Goal: Task Accomplishment & Management: Use online tool/utility

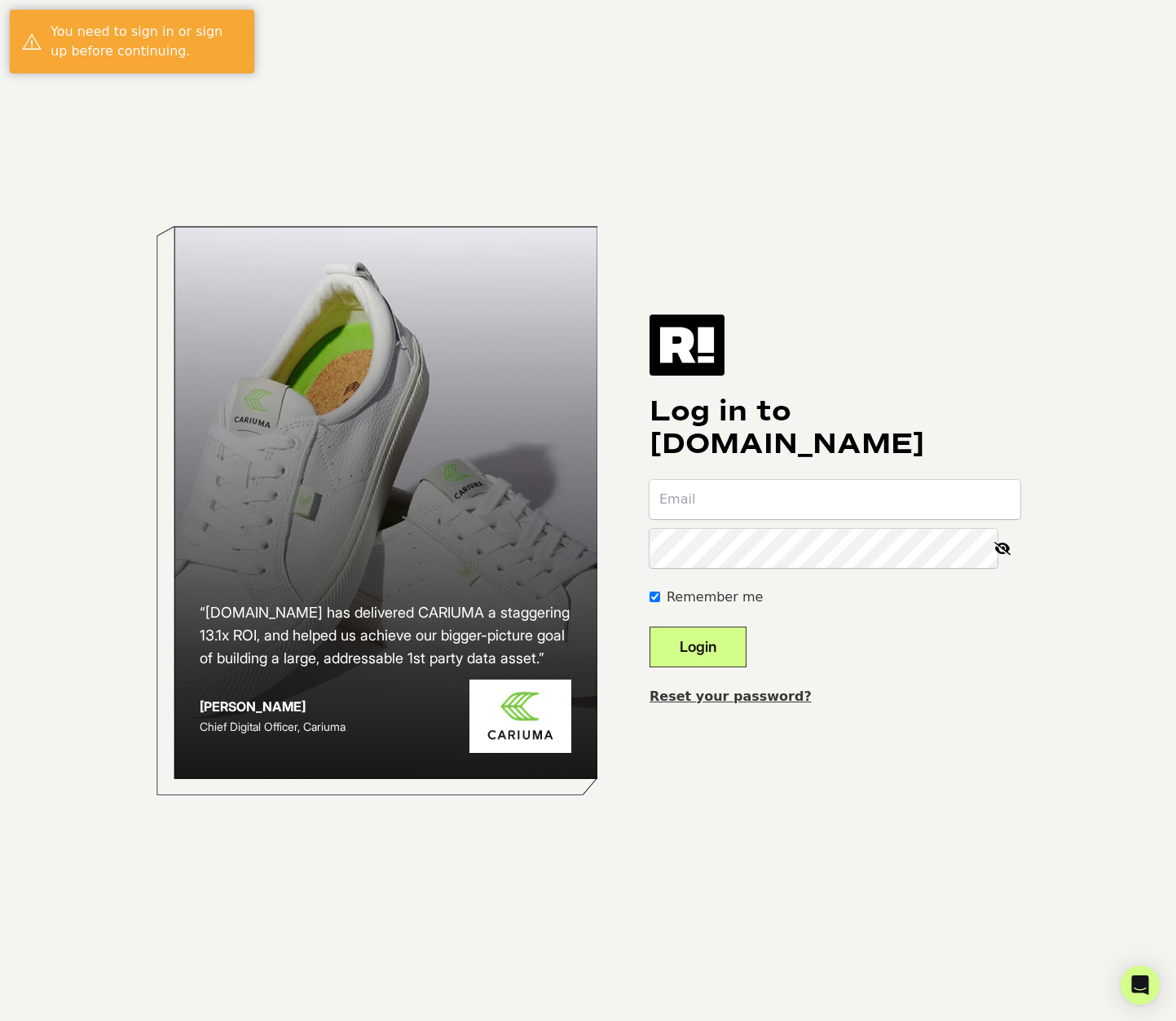
type input "[EMAIL_ADDRESS][DOMAIN_NAME]"
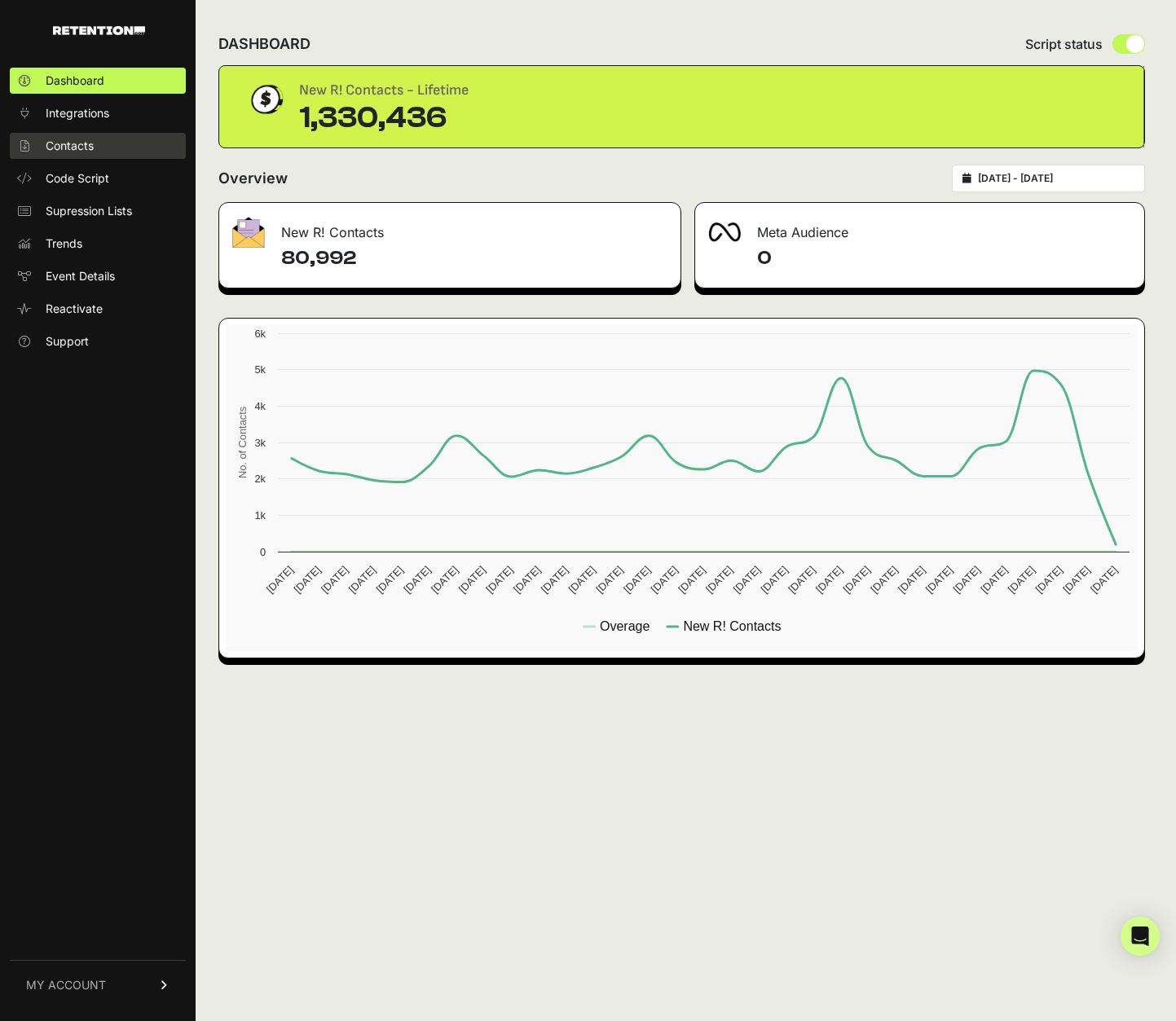
click at [79, 151] on span "Contacts" at bounding box center [70, 145] width 48 height 16
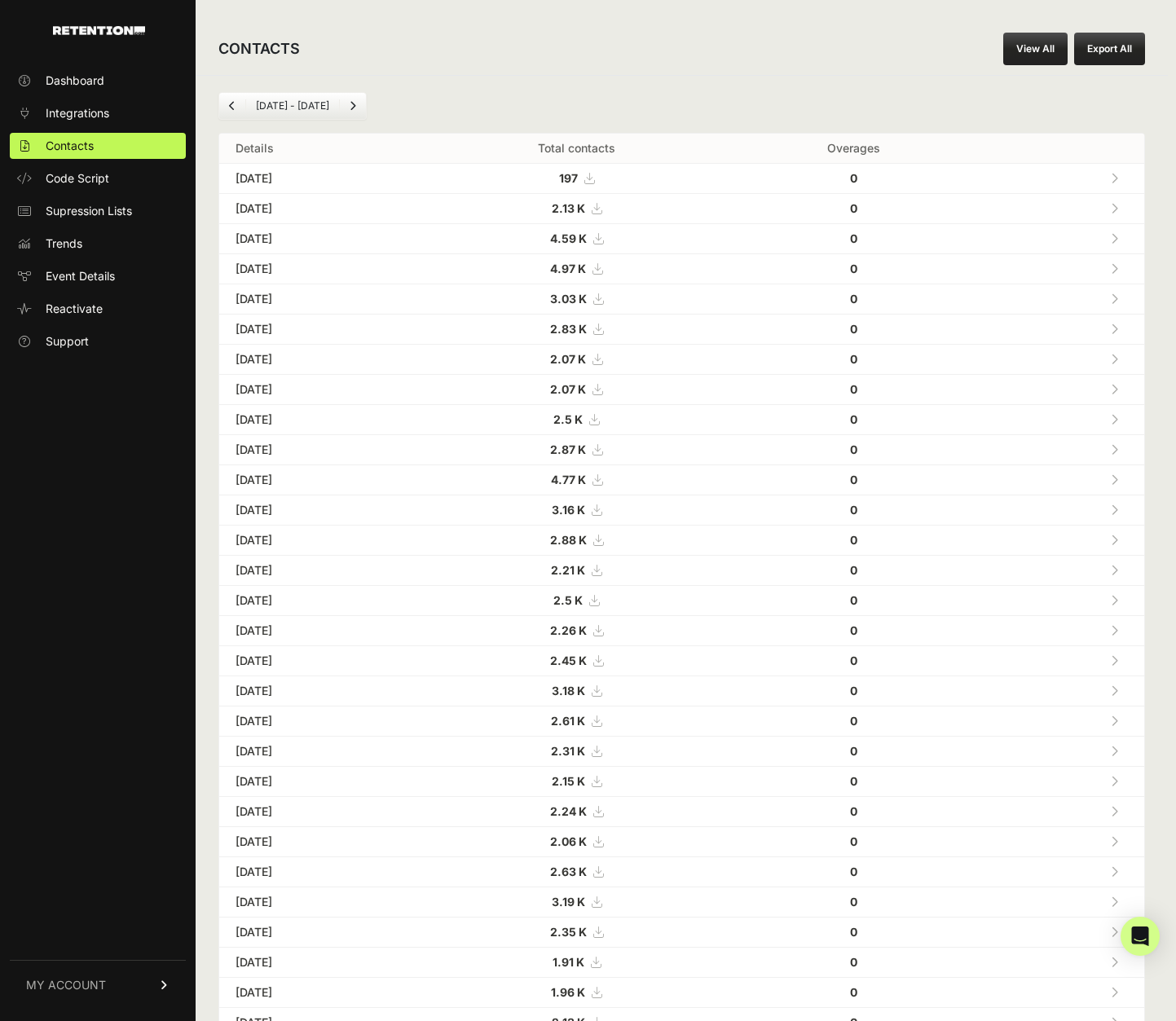
click at [1032, 46] on link "View All" at bounding box center [1036, 48] width 65 height 32
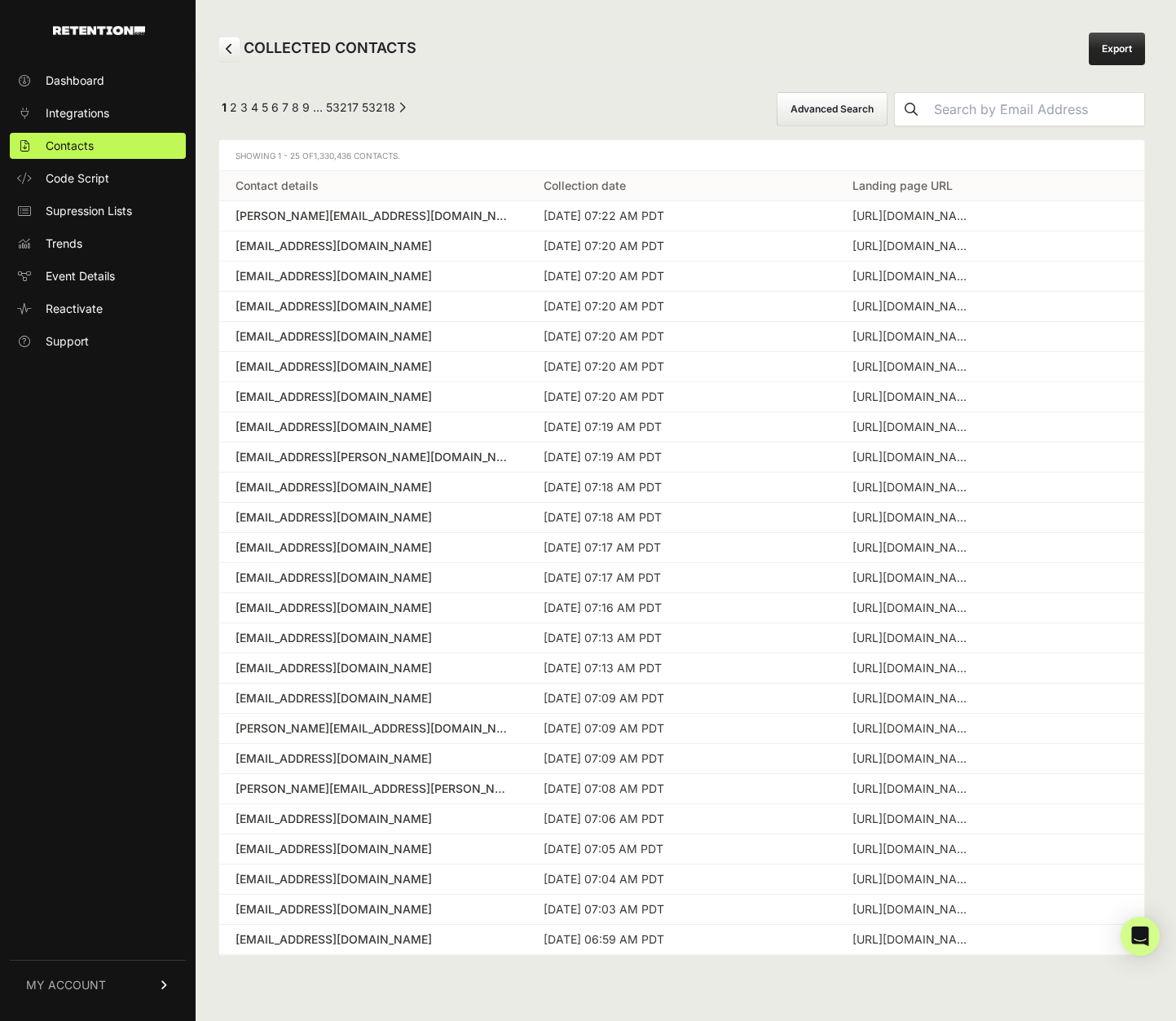
click at [859, 102] on button "Advanced Search" at bounding box center [832, 109] width 111 height 34
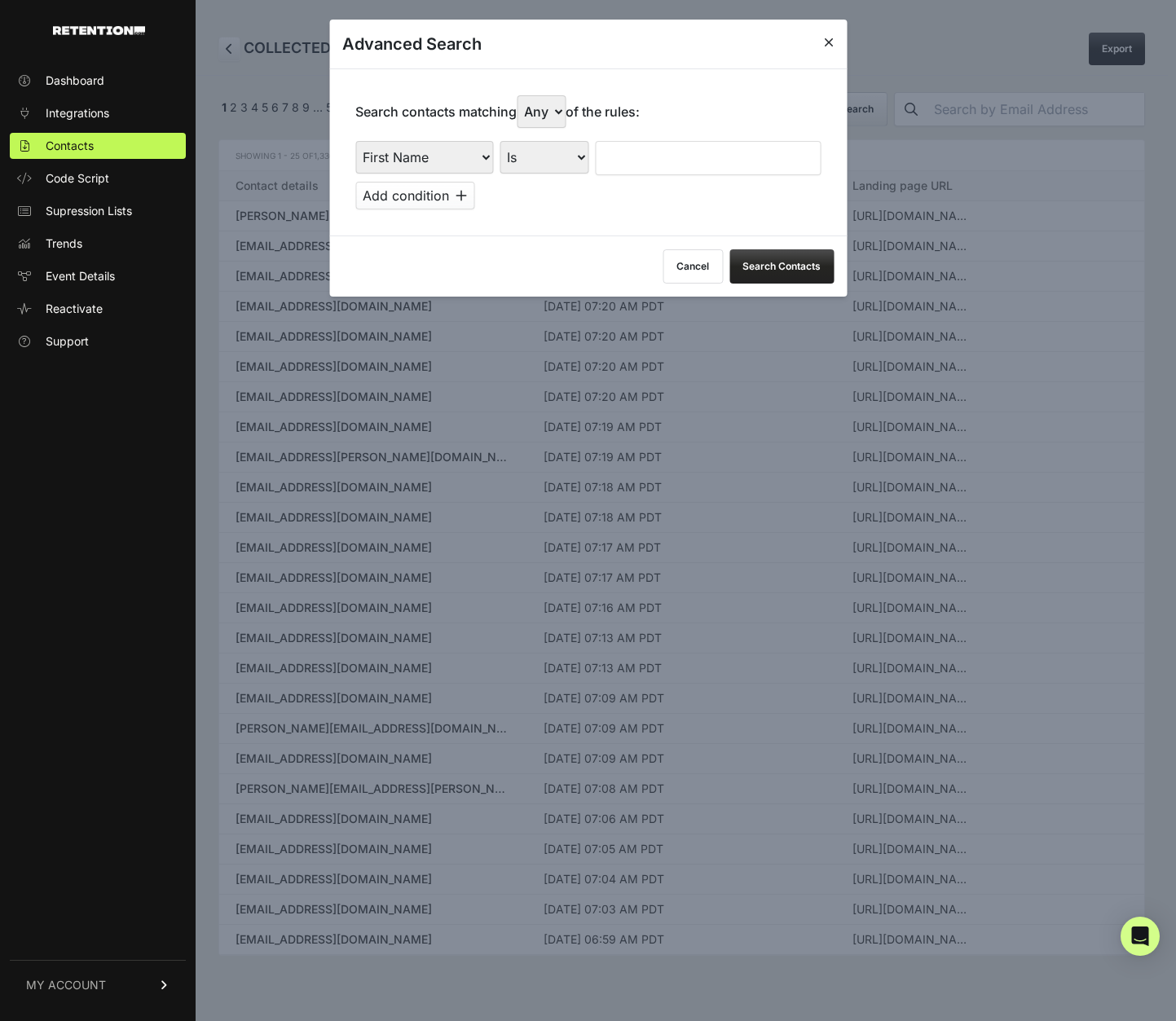
click at [387, 156] on select "First Name Last Name State City Email Email Domain Landing Domain Landing Page …" at bounding box center [424, 157] width 138 height 32
select select "file_date"
click at [355, 141] on select "First Name Last Name State City Email Email Domain Landing Domain Landing Page …" at bounding box center [424, 157] width 138 height 32
click at [531, 160] on select "Is on Is between" at bounding box center [544, 157] width 91 height 32
select select "is_between"
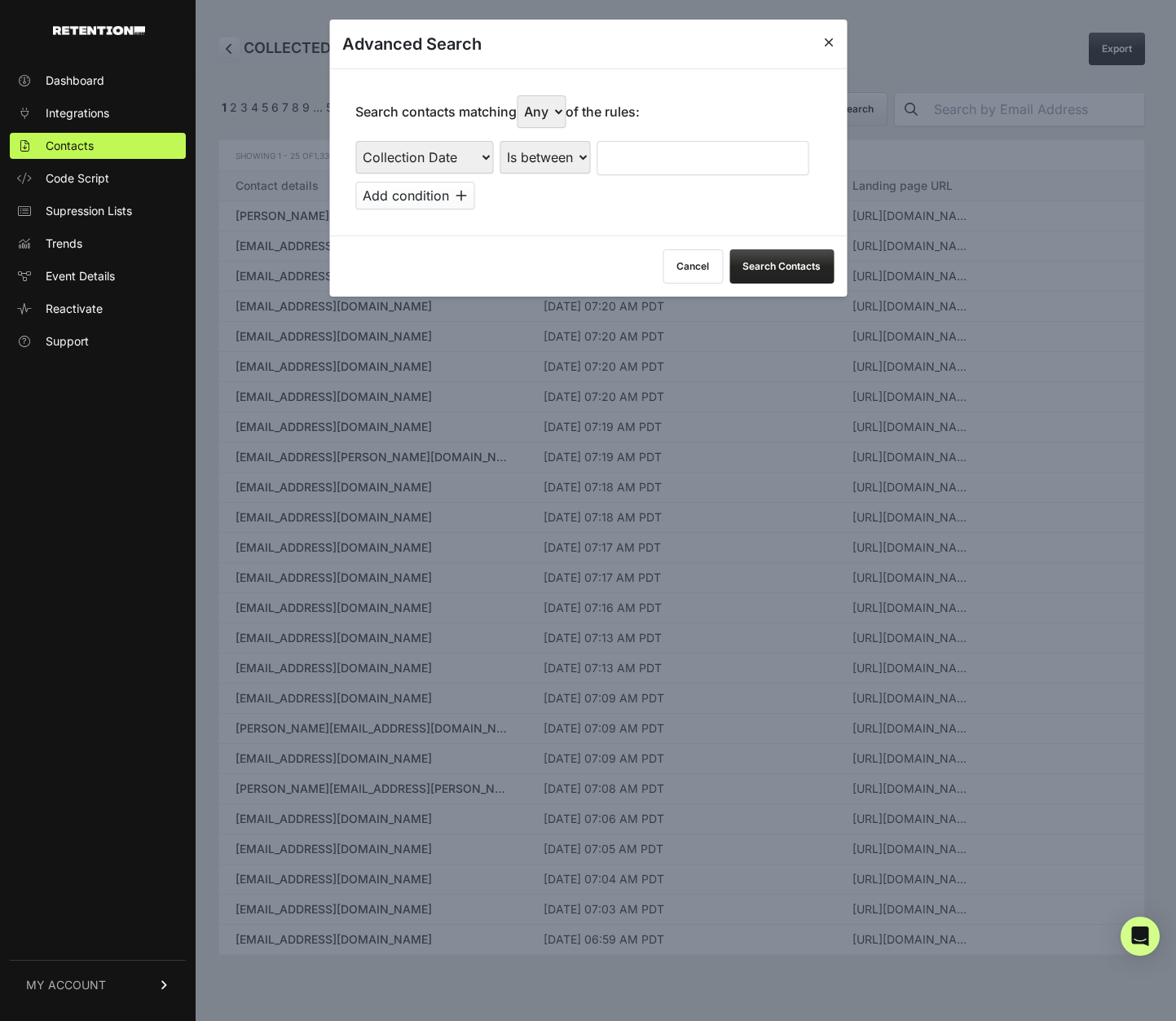
click at [500, 141] on select "Is on Is between" at bounding box center [544, 157] width 91 height 32
click at [621, 156] on input "text" at bounding box center [640, 158] width 87 height 34
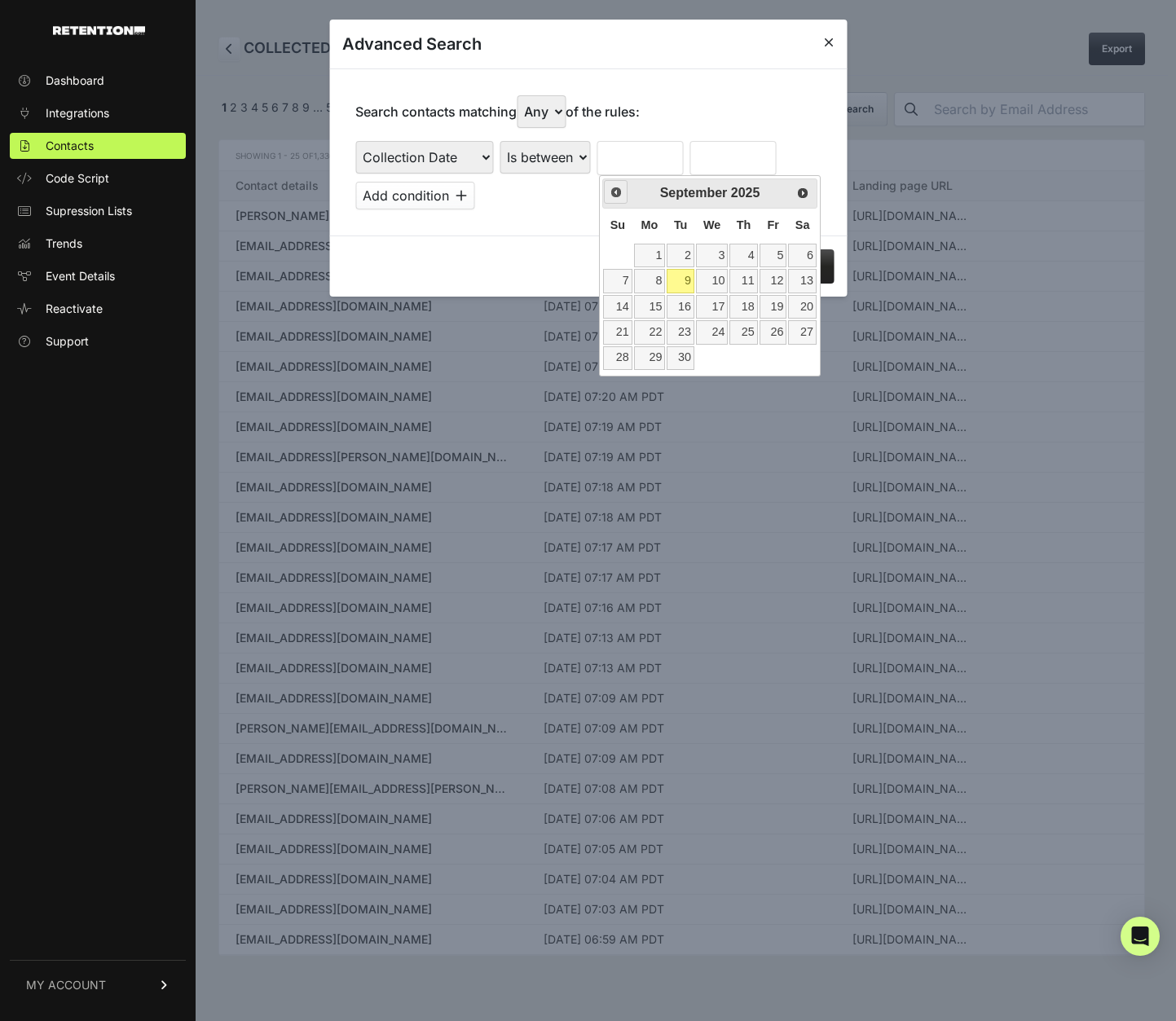
click at [614, 194] on span "Prev" at bounding box center [616, 192] width 13 height 13
click at [746, 335] on link "21" at bounding box center [743, 332] width 28 height 24
type input "08/21/2025"
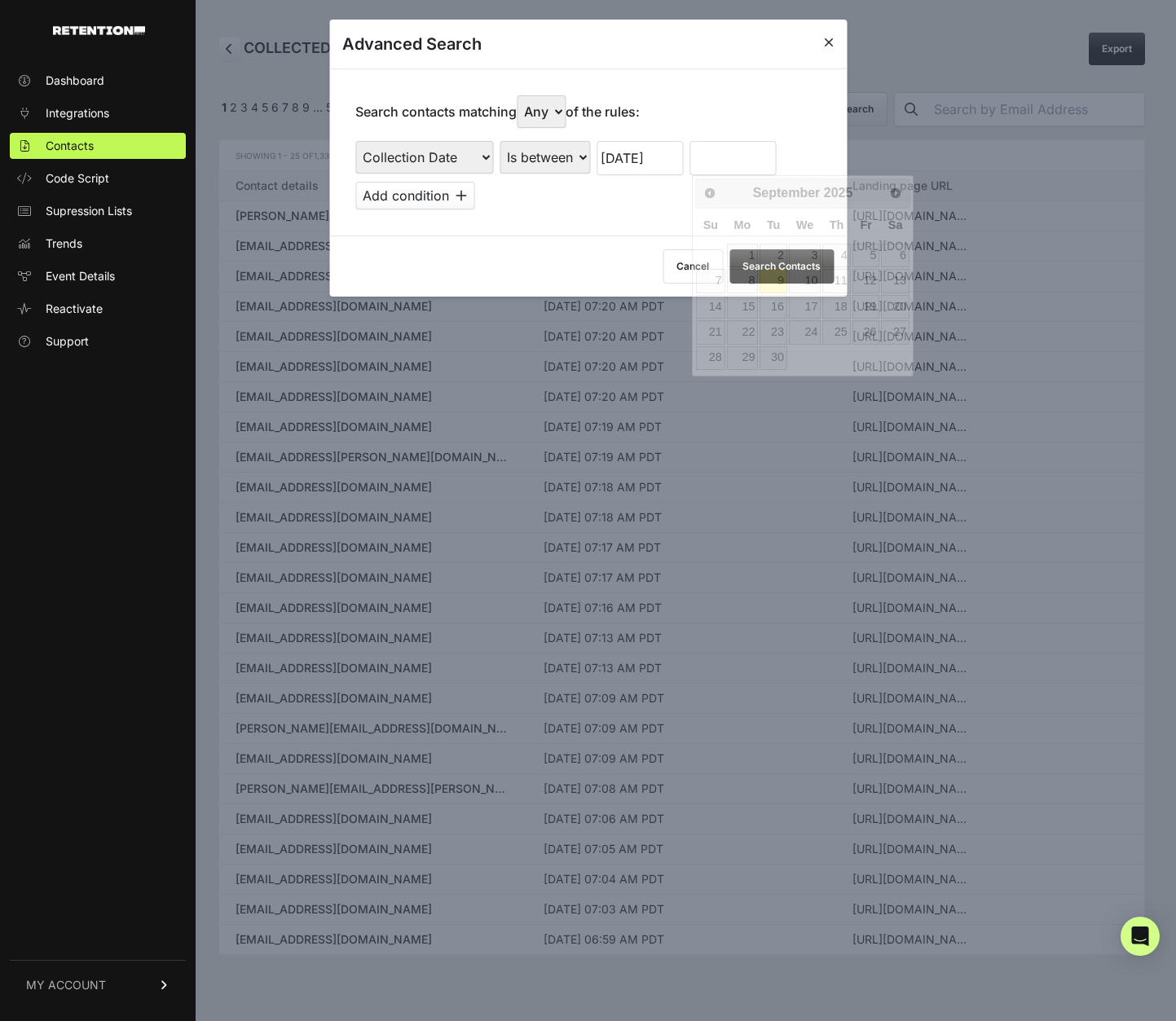
click at [719, 155] on input "text" at bounding box center [733, 158] width 87 height 34
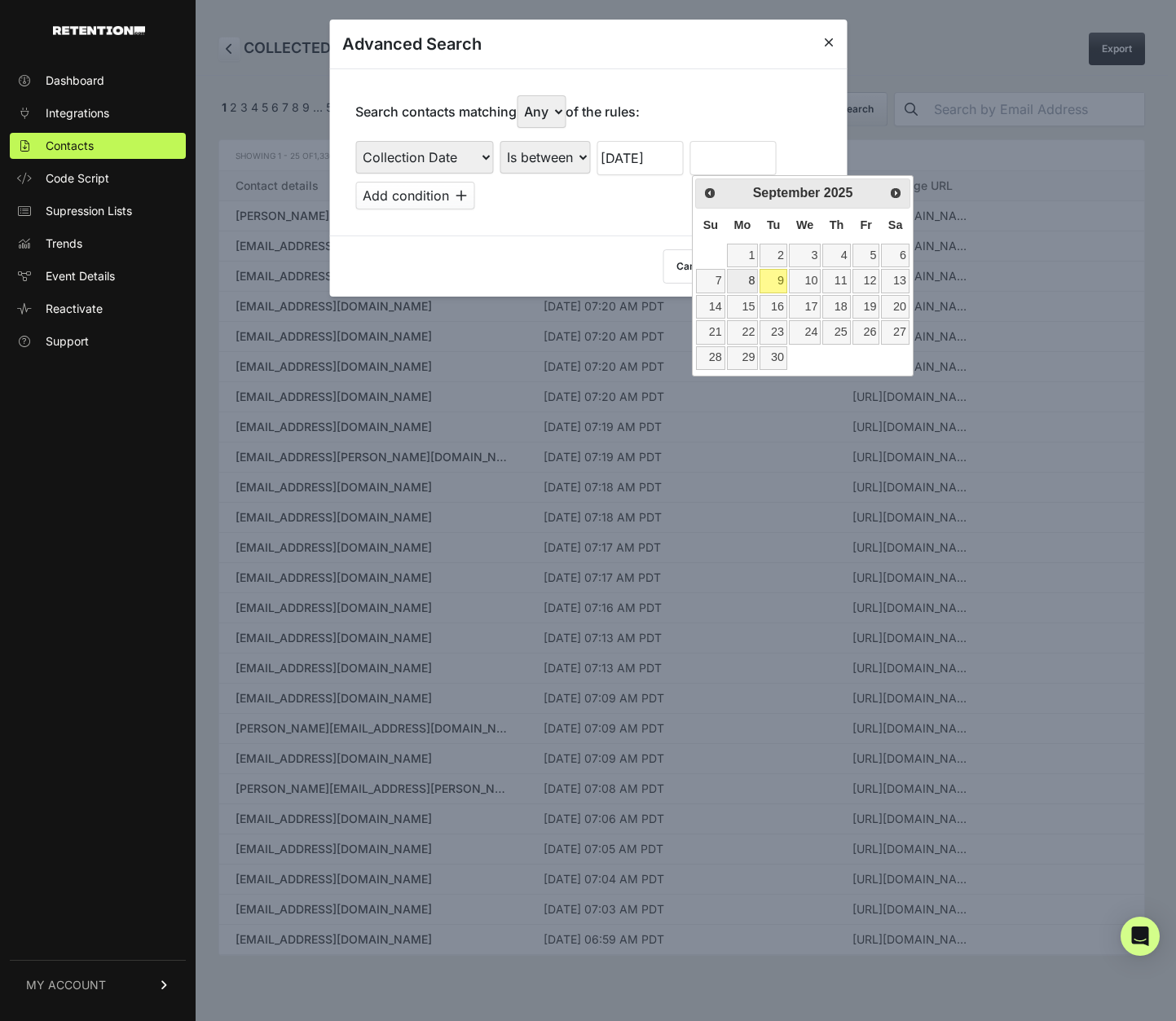
click at [733, 283] on link "8" at bounding box center [742, 281] width 31 height 24
type input "09/08/2025"
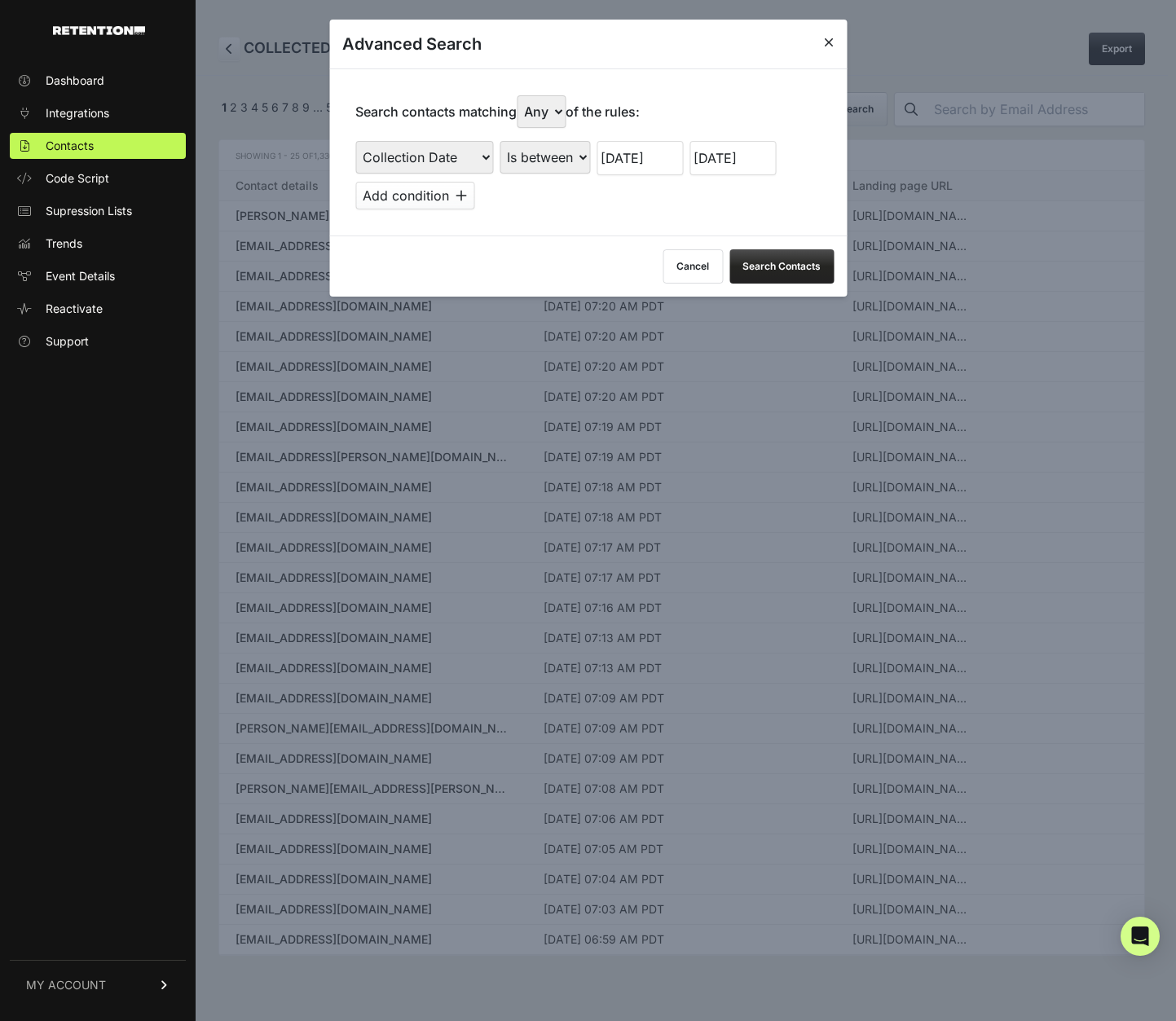
click at [788, 269] on button "Search Contacts" at bounding box center [781, 266] width 104 height 34
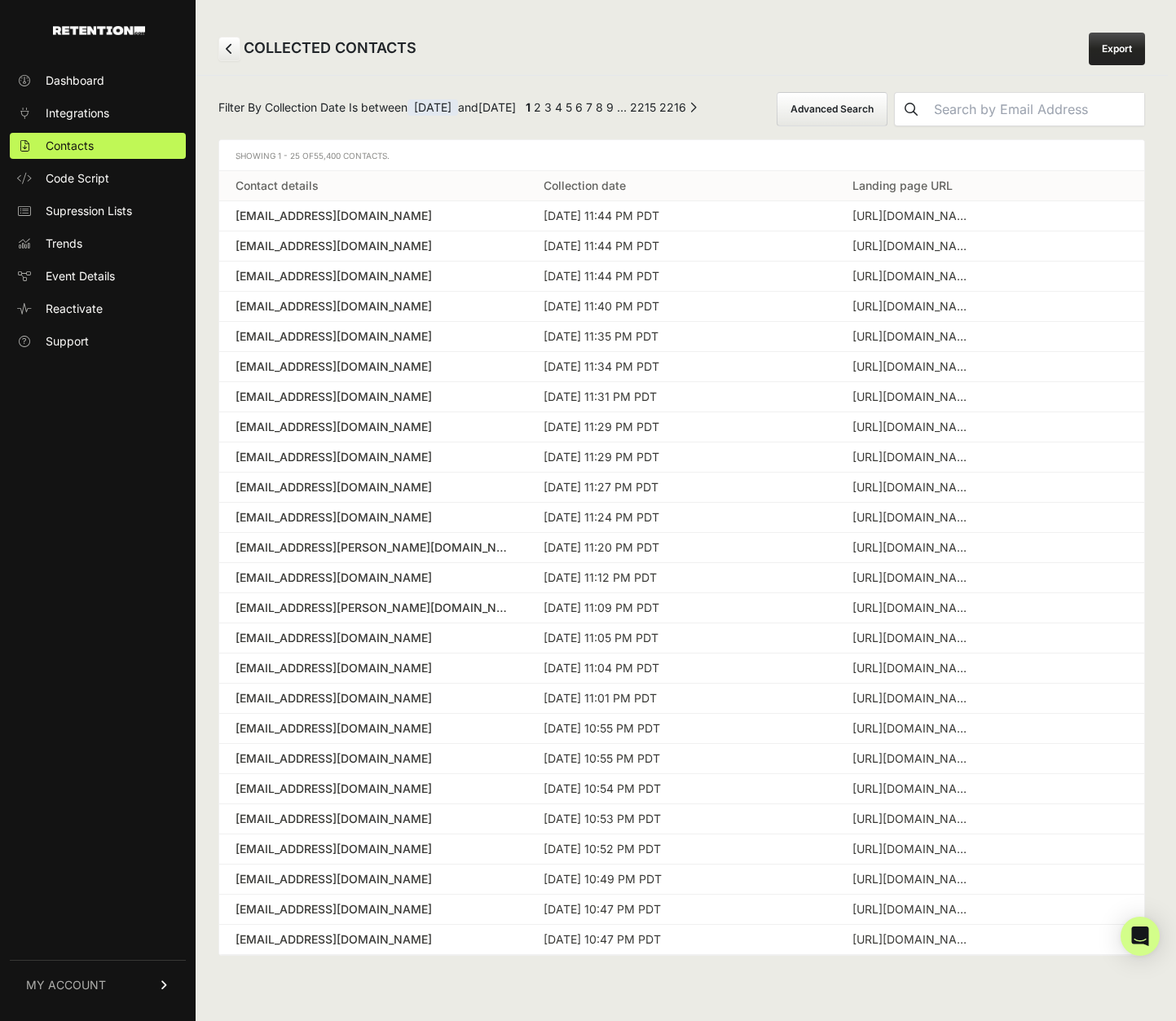
click at [1123, 51] on link "Export" at bounding box center [1117, 48] width 56 height 32
